Goal: Information Seeking & Learning: Find specific fact

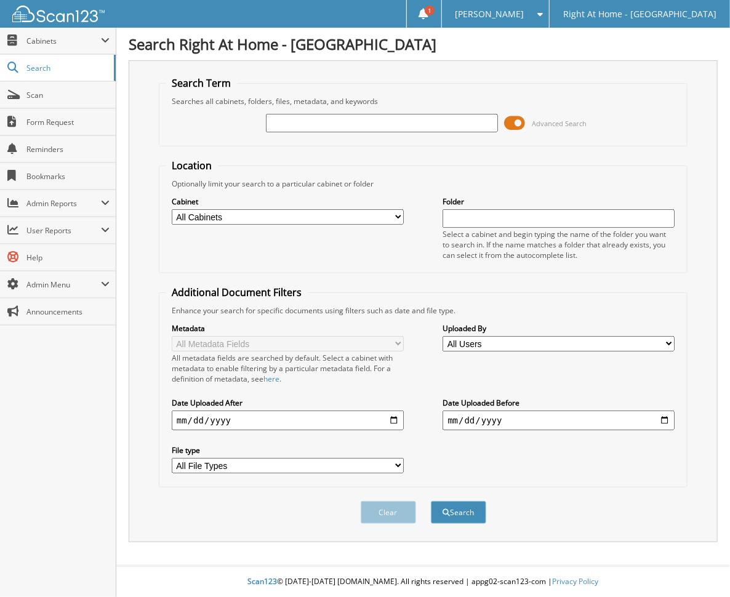
click at [278, 121] on input "text" at bounding box center [382, 123] width 232 height 18
click at [327, 116] on input "[PERSON_NAME]" at bounding box center [382, 123] width 232 height 18
type input "[PERSON_NAME]"
click at [431, 501] on button "Search" at bounding box center [458, 512] width 55 height 23
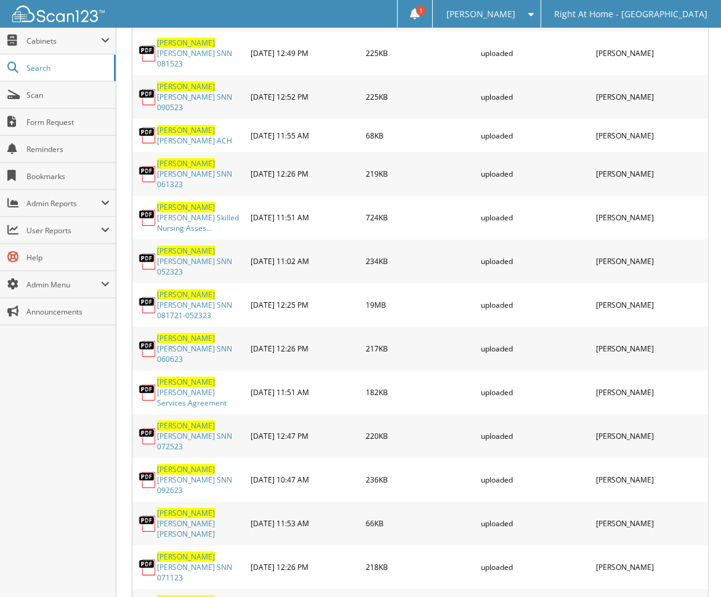
scroll to position [3200, 0]
